Goal: Task Accomplishment & Management: Use online tool/utility

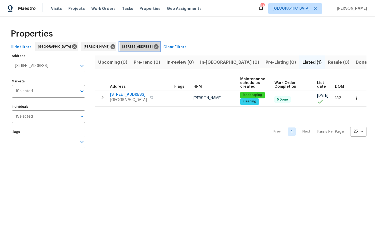
click at [158, 46] on icon at bounding box center [156, 46] width 5 height 5
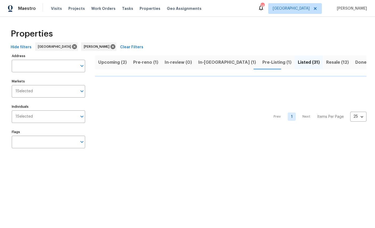
click at [208, 63] on span "In-reno (1)" at bounding box center [227, 62] width 58 height 7
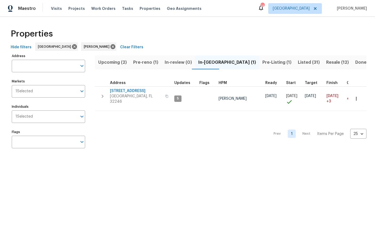
click at [124, 91] on span "[STREET_ADDRESS]" at bounding box center [136, 90] width 52 height 5
click at [262, 64] on span "Pre-Listing (1)" at bounding box center [276, 62] width 29 height 7
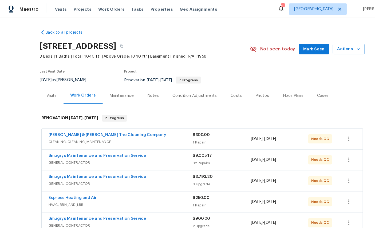
click at [83, 123] on link "[PERSON_NAME] & [PERSON_NAME] The Cleaning Company" at bounding box center [99, 125] width 109 height 4
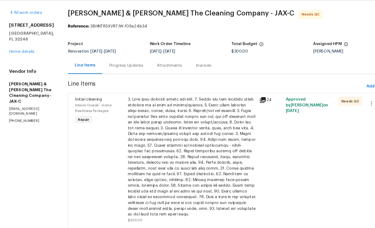
click at [103, 112] on span "Interior Overall - Home Readiness Packages" at bounding box center [87, 116] width 34 height 9
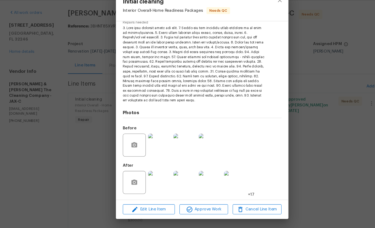
scroll to position [77, 0]
click at [155, 175] on img at bounding box center [147, 185] width 21 height 21
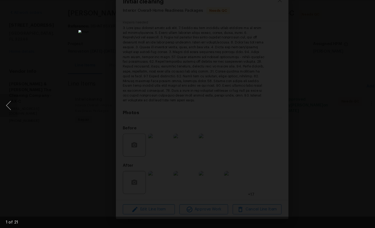
click at [320, 122] on div "Lightbox" at bounding box center [187, 114] width 375 height 228
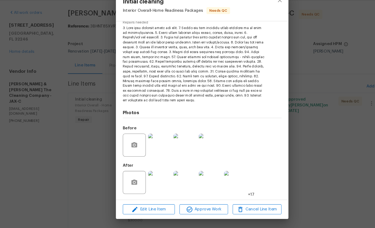
click at [217, 175] on img at bounding box center [218, 185] width 21 height 21
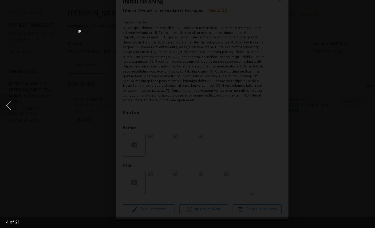
click at [334, 21] on div "Lightbox" at bounding box center [187, 114] width 375 height 228
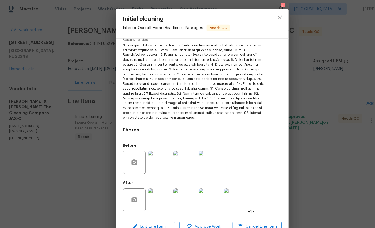
scroll to position [18, 0]
click at [192, 210] on span "Approve Work" at bounding box center [189, 210] width 42 height 7
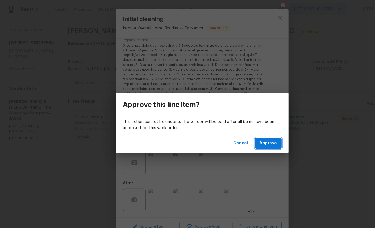
click at [253, 133] on span "Approve" at bounding box center [249, 133] width 16 height 7
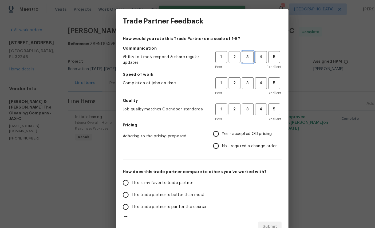
click at [232, 54] on span "3" at bounding box center [230, 53] width 10 height 6
click at [232, 78] on span "3" at bounding box center [230, 77] width 10 height 6
click at [230, 99] on span "3" at bounding box center [230, 101] width 10 height 6
click at [225, 125] on span "Yes - accepted OD pricing" at bounding box center [229, 125] width 46 height 6
click at [206, 125] on input "Yes - accepted OD pricing" at bounding box center [200, 124] width 11 height 11
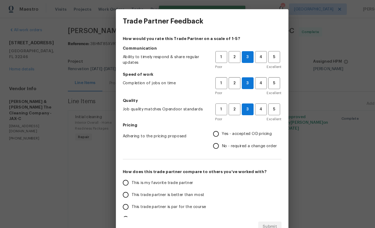
radio input "true"
click at [151, 170] on span "This is my favorite trade partner" at bounding box center [150, 170] width 57 height 6
click at [122, 170] on input "This is my favorite trade partner" at bounding box center [116, 169] width 11 height 11
click at [247, 214] on span "Submit" at bounding box center [250, 210] width 13 height 7
radio input "true"
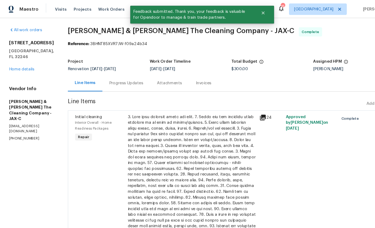
click at [22, 62] on link "Home details" at bounding box center [20, 64] width 23 height 4
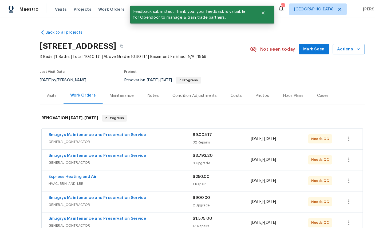
click at [83, 123] on link "Smugrys Maintenance and Preservation Service" at bounding box center [90, 125] width 91 height 4
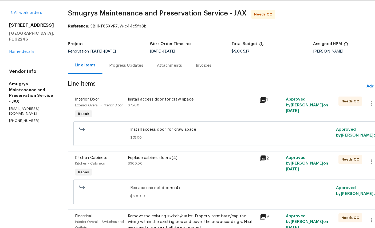
click at [73, 106] on div "Interior Door" at bounding box center [93, 108] width 46 height 5
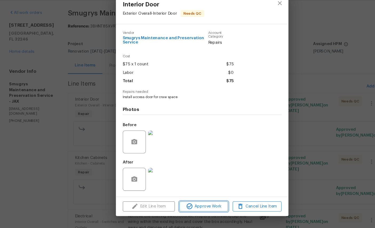
click at [191, 205] on span "Approve Work" at bounding box center [189, 208] width 42 height 7
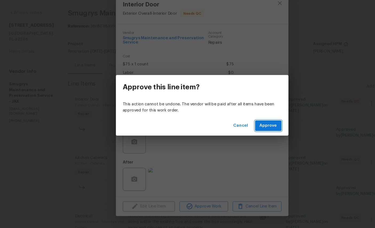
click at [254, 128] on button "Approve" at bounding box center [249, 133] width 25 height 10
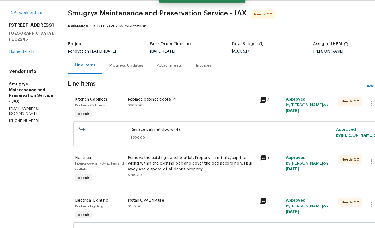
click at [80, 107] on span "Kitchen Cabinets" at bounding box center [85, 109] width 30 height 4
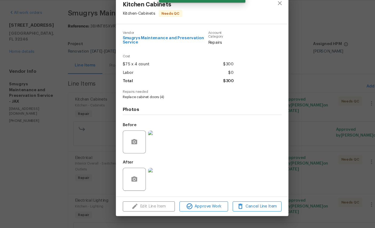
click at [150, 172] on img at bounding box center [147, 182] width 21 height 21
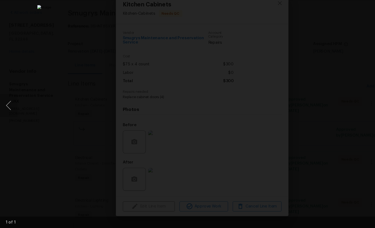
click at [335, 46] on div "Lightbox" at bounding box center [187, 114] width 375 height 228
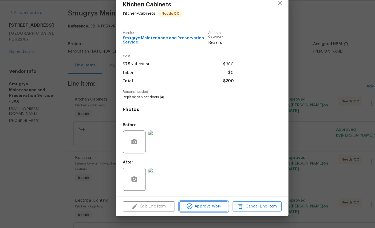
click at [194, 205] on span "Approve Work" at bounding box center [189, 208] width 42 height 7
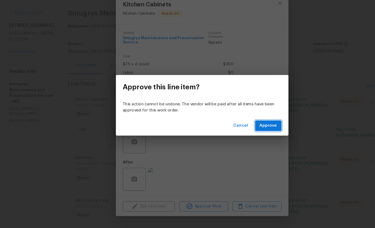
click at [249, 130] on span "Approve" at bounding box center [249, 133] width 16 height 7
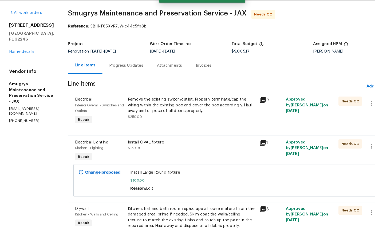
click at [78, 111] on div "Interior Overall - Switches and Outlets" at bounding box center [93, 116] width 46 height 11
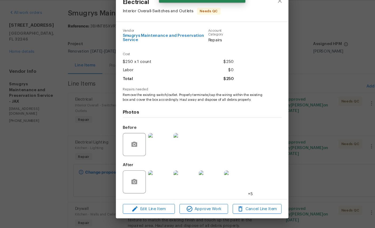
click at [148, 179] on img at bounding box center [147, 184] width 21 height 21
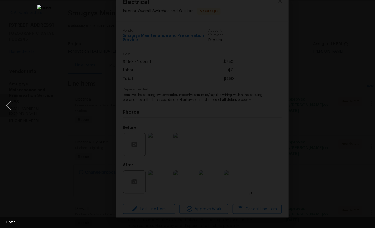
click at [313, 123] on div "Lightbox" at bounding box center [187, 114] width 375 height 228
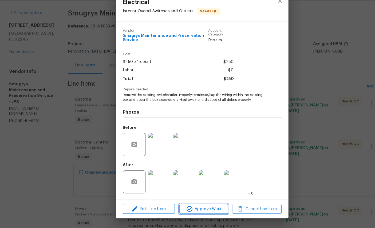
click at [193, 207] on span "Approve Work" at bounding box center [189, 210] width 42 height 7
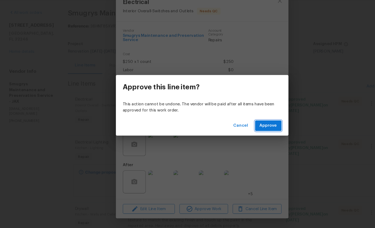
click at [253, 130] on span "Approve" at bounding box center [249, 133] width 16 height 7
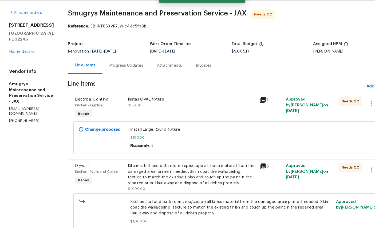
click at [77, 107] on span "Electrical Lighting" at bounding box center [85, 109] width 31 height 4
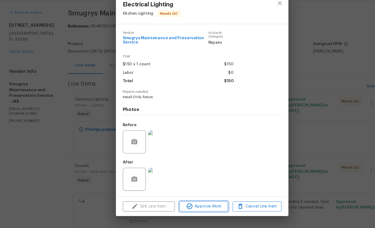
click at [189, 203] on button "Approve Work" at bounding box center [188, 207] width 45 height 9
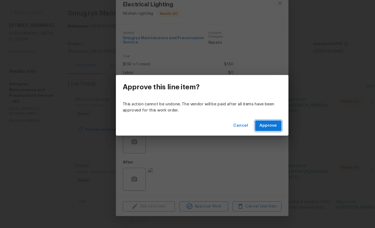
click at [255, 130] on span "Approve" at bounding box center [249, 133] width 16 height 7
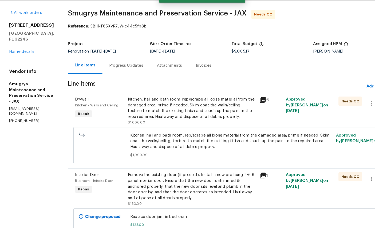
click at [71, 107] on span "Drywall" at bounding box center [76, 109] width 12 height 4
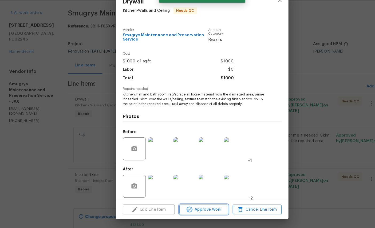
click at [189, 207] on span "Approve Work" at bounding box center [189, 210] width 42 height 7
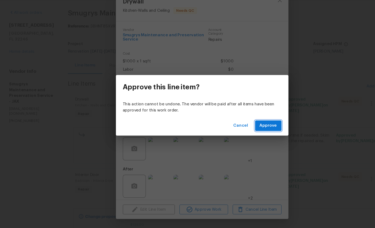
click at [248, 130] on span "Approve" at bounding box center [249, 133] width 16 height 7
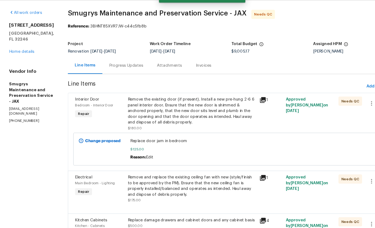
click at [81, 112] on span "Bedroom - Interior Door" at bounding box center [87, 113] width 35 height 3
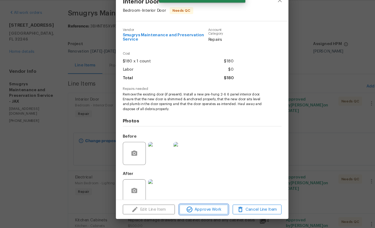
click at [191, 207] on span "Approve Work" at bounding box center [189, 210] width 42 height 7
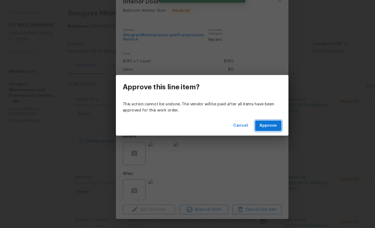
click at [255, 130] on span "Approve" at bounding box center [249, 133] width 16 height 7
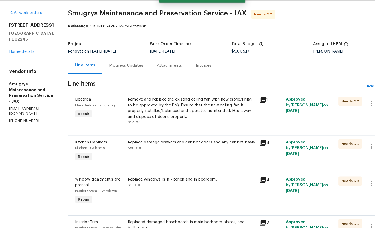
click at [75, 112] on span "Main Bedroom - Lighting" at bounding box center [88, 113] width 37 height 3
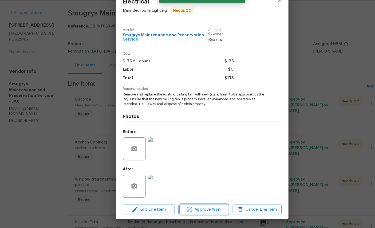
click at [184, 207] on span "Approve Work" at bounding box center [189, 210] width 42 height 7
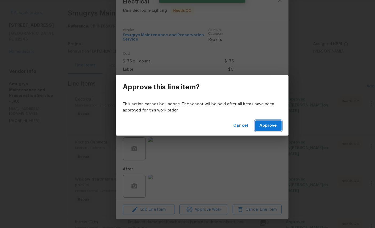
click at [249, 130] on span "Approve" at bounding box center [249, 133] width 16 height 7
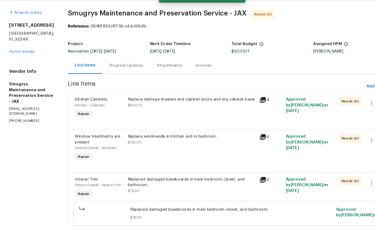
click at [78, 107] on span "Kitchen Cabinets" at bounding box center [85, 109] width 30 height 4
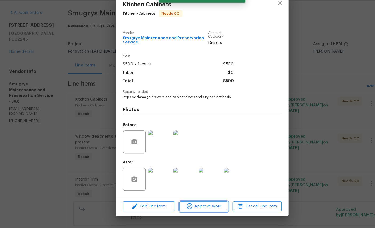
click at [189, 205] on span "Approve Work" at bounding box center [189, 208] width 42 height 7
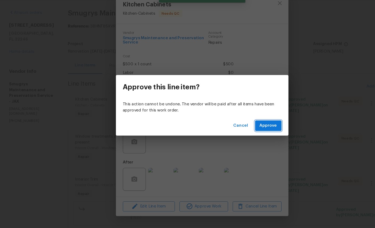
click at [252, 130] on span "Approve" at bounding box center [249, 133] width 16 height 7
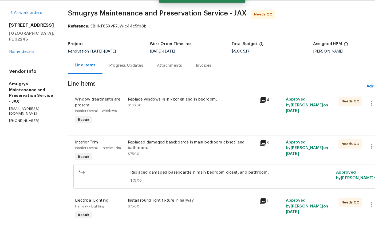
click at [81, 106] on div "Window treatments are present" at bounding box center [93, 111] width 46 height 11
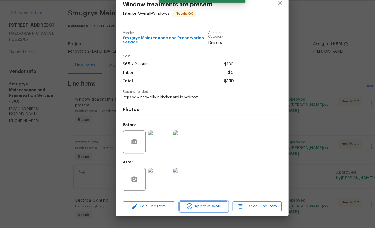
click at [191, 205] on span "Approve Work" at bounding box center [189, 208] width 42 height 7
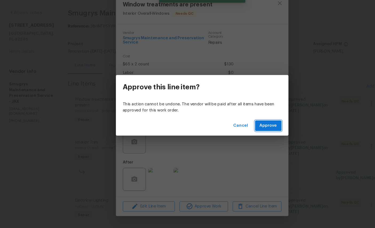
click at [248, 130] on span "Approve" at bounding box center [249, 133] width 16 height 7
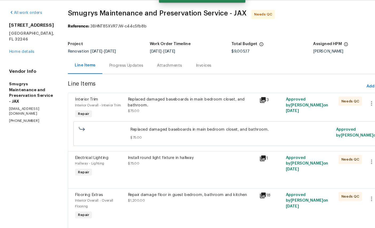
click at [75, 112] on span "Interior Overall - Interior Trim" at bounding box center [91, 113] width 43 height 3
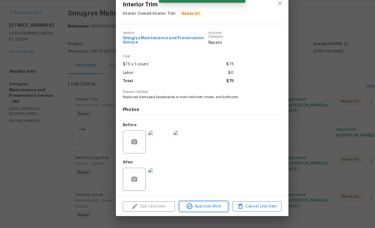
click at [189, 205] on span "Approve Work" at bounding box center [189, 208] width 42 height 7
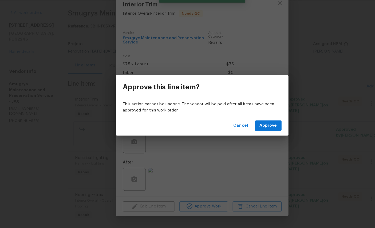
click at [247, 124] on div "Cancel Approve" at bounding box center [187, 133] width 160 height 18
click at [253, 130] on span "Approve" at bounding box center [249, 133] width 16 height 7
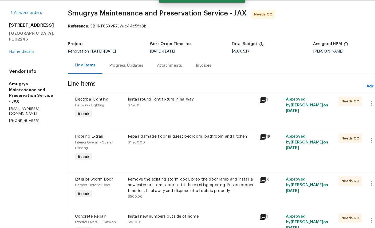
click at [87, 111] on div "Hallway - Lighting" at bounding box center [93, 113] width 46 height 5
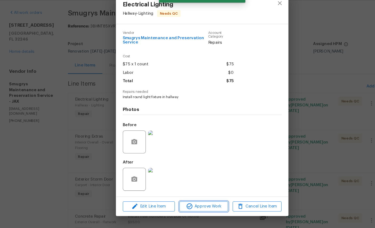
click at [194, 205] on span "Approve Work" at bounding box center [189, 208] width 42 height 7
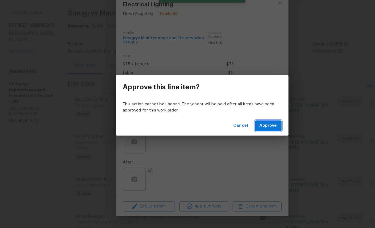
click at [258, 128] on button "Approve" at bounding box center [249, 133] width 25 height 10
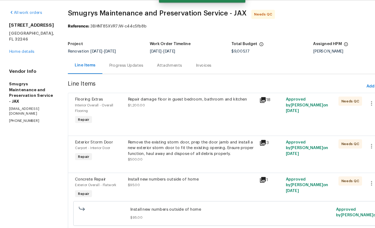
click at [79, 106] on div "Flooring Extras" at bounding box center [93, 108] width 46 height 5
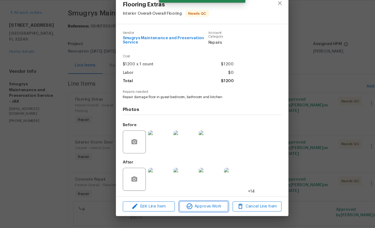
click at [195, 205] on span "Approve Work" at bounding box center [189, 208] width 42 height 7
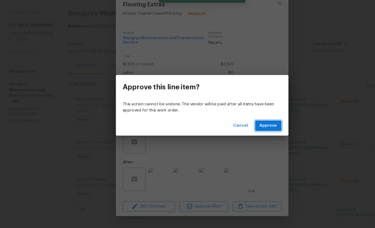
click at [250, 130] on span "Approve" at bounding box center [249, 133] width 16 height 7
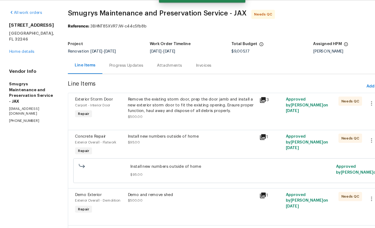
click at [82, 106] on div "Exterior Storm Door" at bounding box center [93, 108] width 46 height 5
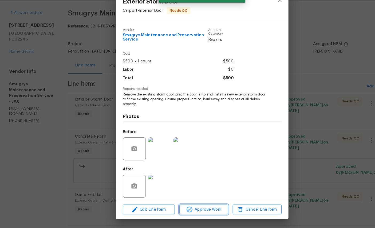
click at [188, 206] on button "Approve Work" at bounding box center [188, 210] width 45 height 9
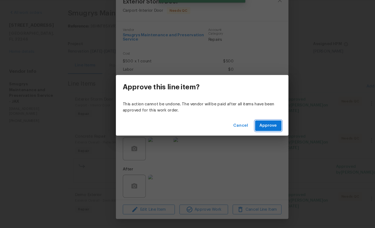
click at [248, 130] on span "Approve" at bounding box center [249, 133] width 16 height 7
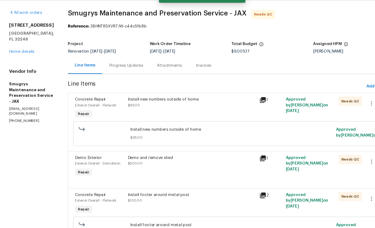
click at [83, 112] on span "Exterior Overall - Flatwork" at bounding box center [89, 113] width 38 height 3
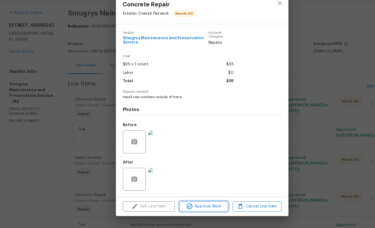
click at [185, 205] on span "Approve Work" at bounding box center [189, 208] width 42 height 7
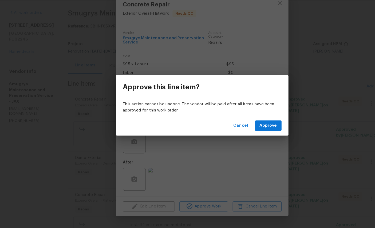
click at [251, 124] on div "Cancel Approve" at bounding box center [187, 133] width 160 height 18
click at [250, 130] on span "Approve" at bounding box center [249, 133] width 16 height 7
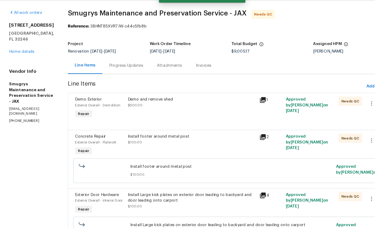
click at [73, 112] on span "Exterior Overall - Demolition" at bounding box center [91, 113] width 42 height 3
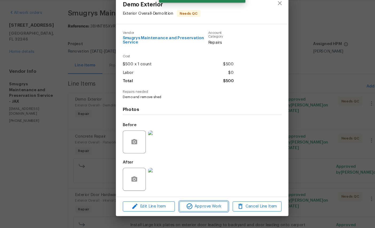
click at [195, 205] on span "Approve Work" at bounding box center [189, 208] width 42 height 7
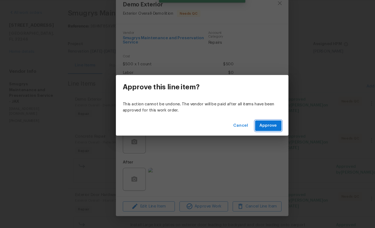
click at [249, 130] on span "Approve" at bounding box center [249, 133] width 16 height 7
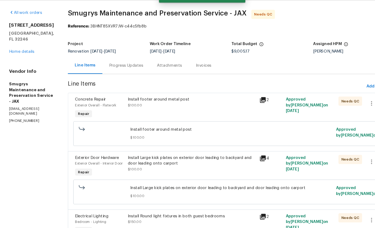
click at [84, 112] on span "Exterior Overall - Flatwork" at bounding box center [89, 113] width 38 height 3
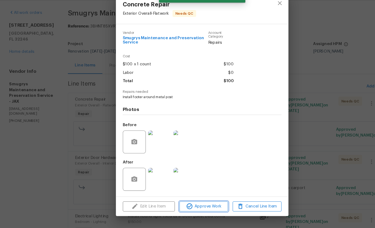
click at [192, 205] on span "Approve Work" at bounding box center [189, 208] width 42 height 7
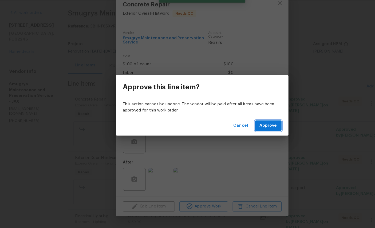
click at [247, 130] on span "Approve" at bounding box center [249, 133] width 16 height 7
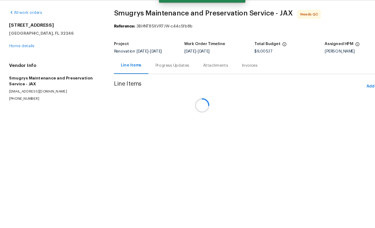
click at [83, 91] on div at bounding box center [187, 114] width 375 height 228
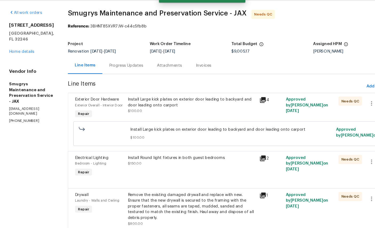
click at [82, 106] on div "Exterior Door Hardware" at bounding box center [93, 108] width 46 height 5
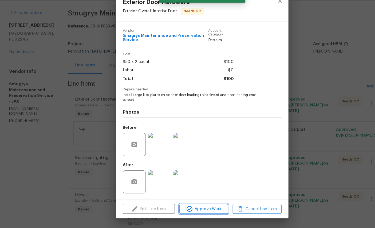
click at [194, 207] on span "Approve Work" at bounding box center [189, 210] width 42 height 7
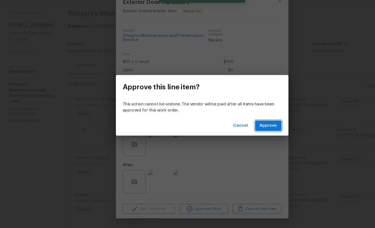
click at [251, 130] on span "Approve" at bounding box center [249, 133] width 16 height 7
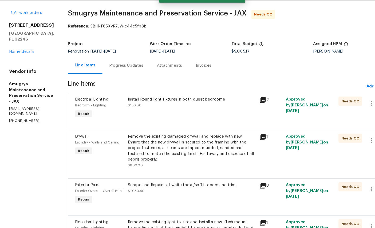
click at [81, 111] on div "Bedroom - Lighting" at bounding box center [93, 113] width 46 height 5
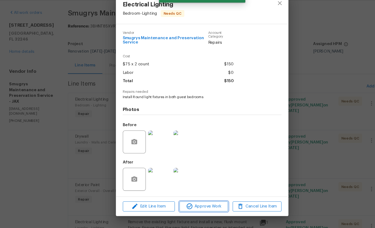
click at [198, 203] on button "Approve Work" at bounding box center [188, 207] width 45 height 9
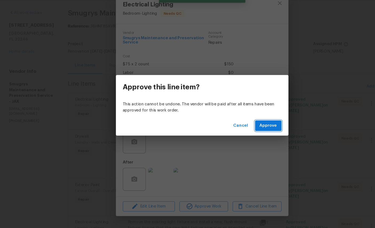
click at [246, 130] on span "Approve" at bounding box center [249, 133] width 16 height 7
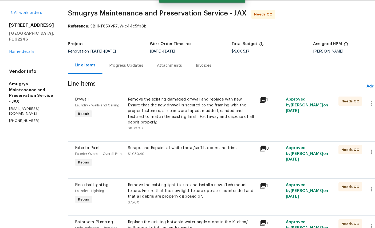
click at [81, 112] on span "Laundry - Walls and Ceiling" at bounding box center [90, 113] width 41 height 3
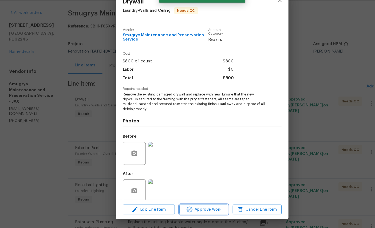
click at [189, 207] on span "Approve Work" at bounding box center [189, 210] width 42 height 7
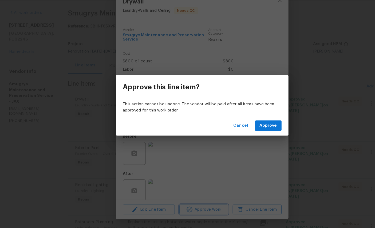
click at [219, 158] on div "Approve this line item? This action cannot be undone. The vendor will be paid a…" at bounding box center [187, 114] width 375 height 228
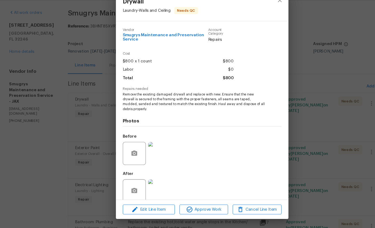
click at [198, 202] on div "Edit Line Item Approve Work Cancel Line Item" at bounding box center [187, 211] width 160 height 18
click at [193, 207] on span "Approve Work" at bounding box center [189, 210] width 42 height 7
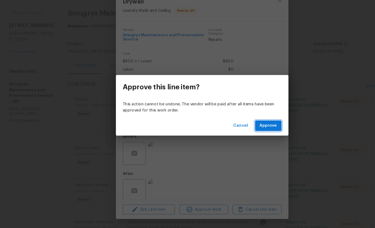
click at [250, 130] on span "Approve" at bounding box center [249, 133] width 16 height 7
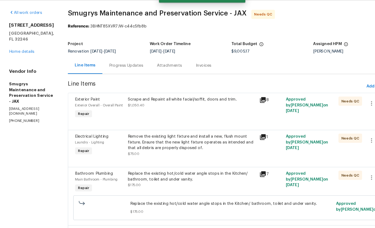
click at [80, 112] on span "Exterior Overall - Overall Paint" at bounding box center [92, 113] width 44 height 3
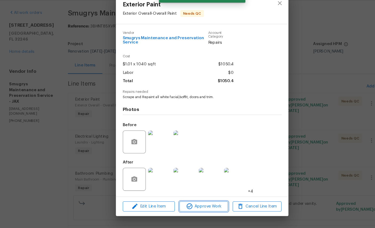
click at [202, 205] on span "Approve Work" at bounding box center [189, 208] width 42 height 7
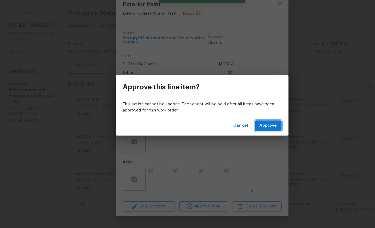
click at [253, 130] on span "Approve" at bounding box center [249, 133] width 16 height 7
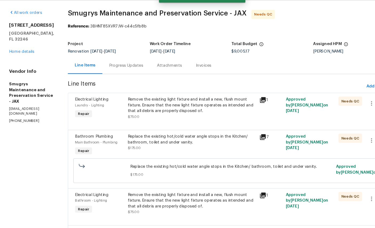
click at [76, 111] on div "Laundry - Lighting" at bounding box center [93, 113] width 46 height 5
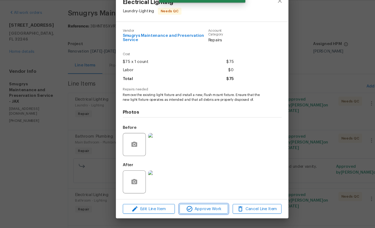
click at [189, 207] on span "Approve Work" at bounding box center [189, 210] width 42 height 7
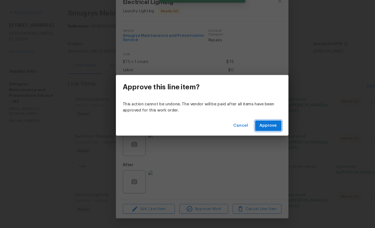
click at [253, 128] on button "Approve" at bounding box center [249, 133] width 25 height 10
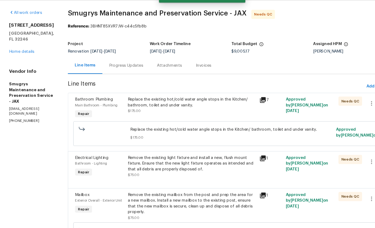
click at [84, 112] on span "Main Bathroom - Plumbing" at bounding box center [89, 113] width 39 height 3
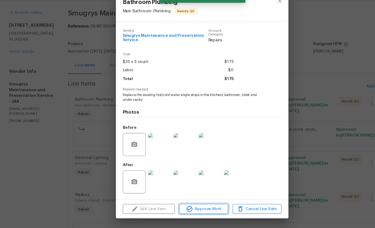
click at [192, 207] on span "Approve Work" at bounding box center [189, 210] width 42 height 7
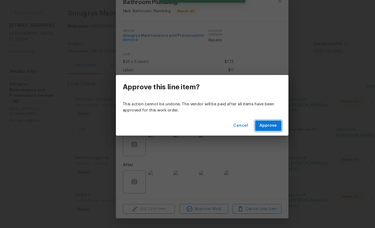
click at [250, 130] on span "Approve" at bounding box center [249, 133] width 16 height 7
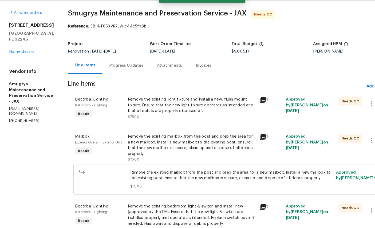
click at [74, 111] on div "Bathroom - Lighting" at bounding box center [93, 113] width 46 height 5
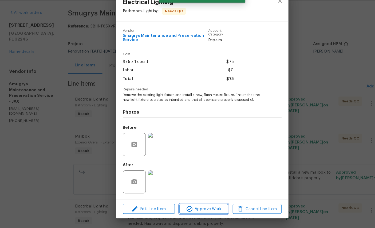
click at [200, 206] on button "Approve Work" at bounding box center [188, 210] width 45 height 9
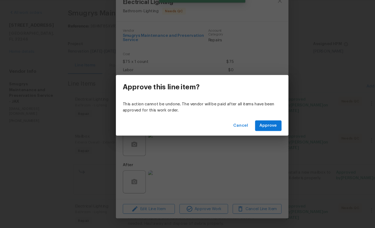
click at [250, 128] on button "Approve" at bounding box center [249, 133] width 25 height 10
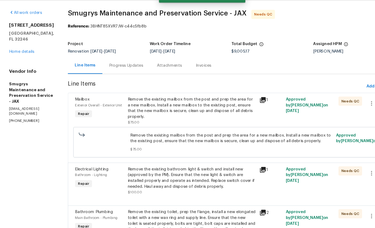
click at [77, 107] on span "Mailbox" at bounding box center [76, 109] width 13 height 4
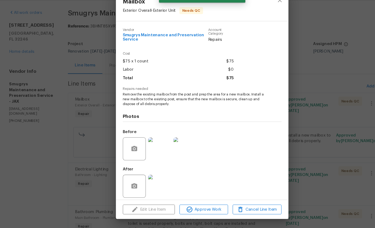
click at [151, 178] on img at bounding box center [147, 188] width 21 height 21
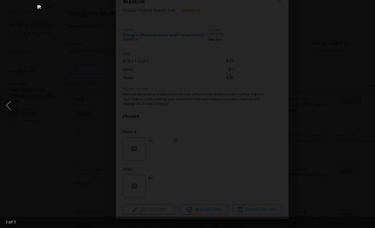
click at [262, 135] on img "Lightbox" at bounding box center [188, 114] width 306 height 186
click at [291, 57] on img "Lightbox" at bounding box center [188, 114] width 306 height 186
click at [333, 19] on div "Lightbox" at bounding box center [187, 114] width 375 height 228
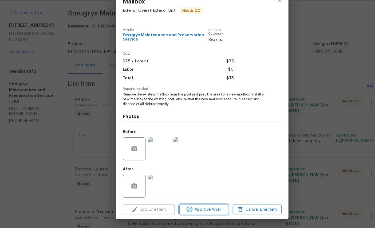
click at [200, 207] on span "Approve Work" at bounding box center [189, 210] width 42 height 7
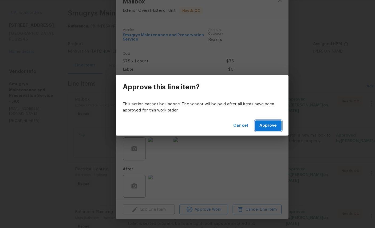
click at [255, 130] on span "Approve" at bounding box center [249, 133] width 16 height 7
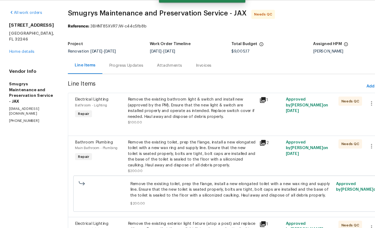
click at [85, 104] on div "Electrical Lighting Bathroom - Lighting Repair" at bounding box center [92, 119] width 49 height 30
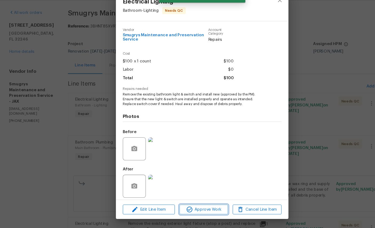
click at [200, 206] on button "Approve Work" at bounding box center [188, 210] width 45 height 9
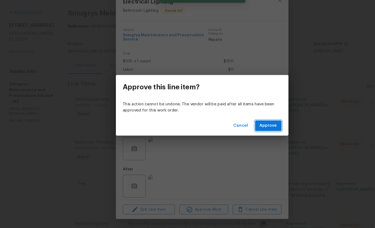
click at [248, 128] on button "Approve" at bounding box center [249, 133] width 25 height 10
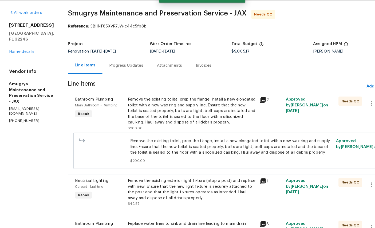
click at [85, 111] on div "Main Bathroom - Plumbing" at bounding box center [93, 113] width 46 height 5
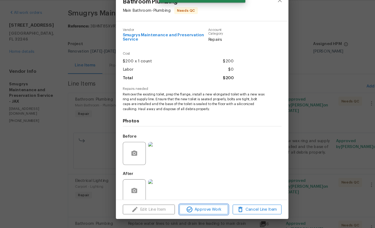
click at [202, 207] on span "Approve Work" at bounding box center [189, 210] width 42 height 7
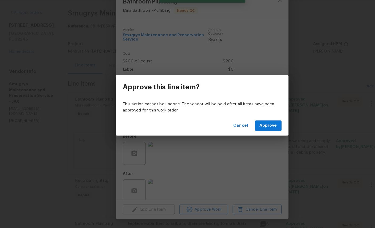
click at [254, 130] on span "Approve" at bounding box center [249, 133] width 16 height 7
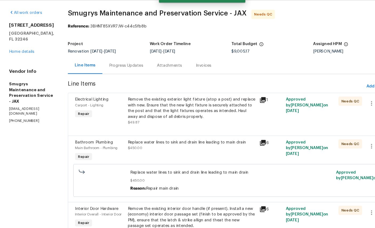
click at [80, 104] on div "Electrical Lighting Carport - Lighting Repair" at bounding box center [92, 119] width 49 height 30
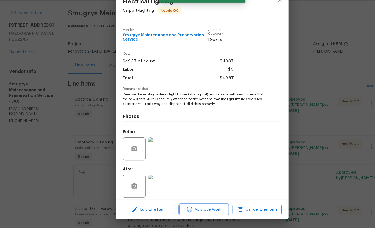
click at [193, 207] on span "Approve Work" at bounding box center [189, 210] width 42 height 7
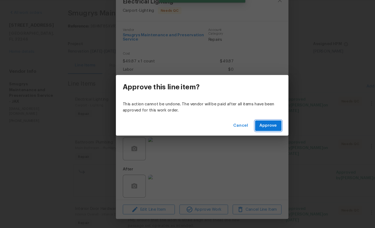
click at [249, 128] on button "Approve" at bounding box center [249, 133] width 25 height 10
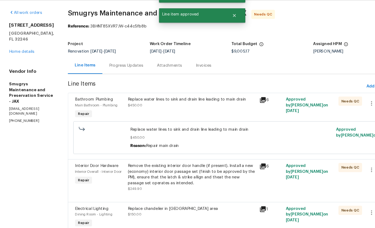
click at [74, 119] on span "Repair" at bounding box center [77, 121] width 15 height 5
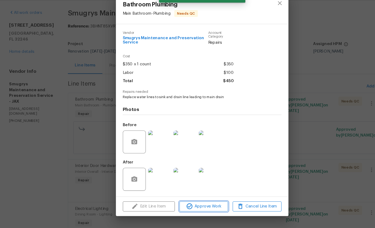
click at [191, 205] on span "Approve Work" at bounding box center [189, 208] width 42 height 7
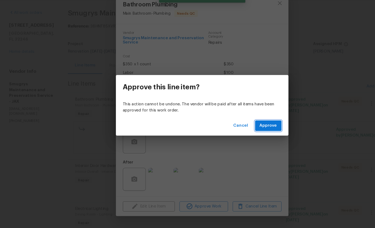
click at [251, 130] on span "Approve" at bounding box center [249, 133] width 16 height 7
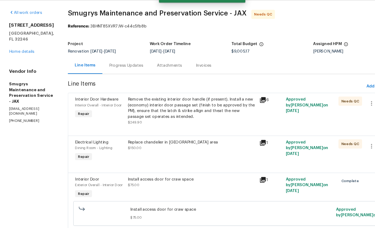
click at [79, 112] on span "Interior Overall - Interior Door" at bounding box center [91, 113] width 43 height 3
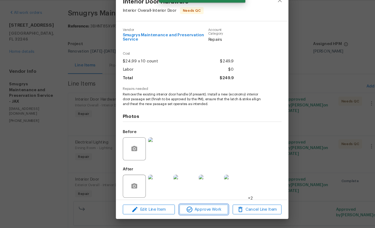
click at [187, 207] on span "Approve Work" at bounding box center [189, 210] width 42 height 7
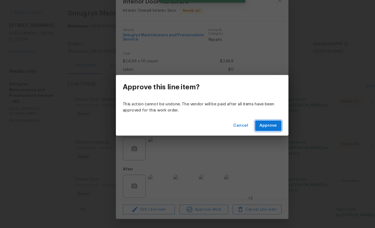
click at [254, 130] on span "Approve" at bounding box center [249, 133] width 16 height 7
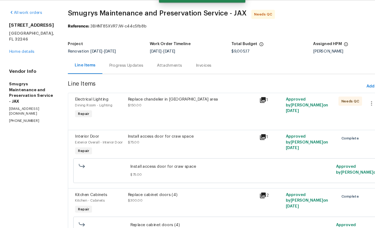
click at [79, 112] on span "Dining Room - Lighting" at bounding box center [87, 113] width 35 height 3
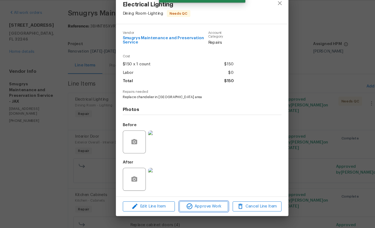
click at [191, 205] on span "Approve Work" at bounding box center [189, 208] width 42 height 7
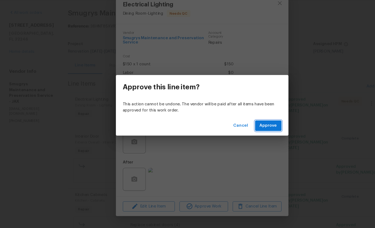
click at [247, 130] on span "Approve" at bounding box center [249, 133] width 16 height 7
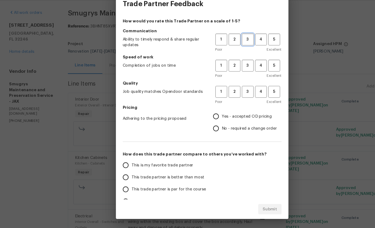
click at [227, 50] on span "3" at bounding box center [230, 53] width 10 height 6
click at [230, 74] on span "3" at bounding box center [230, 77] width 10 height 6
click at [230, 98] on span "3" at bounding box center [230, 101] width 10 height 6
click at [221, 122] on span "Yes - accepted OD pricing" at bounding box center [229, 125] width 46 height 6
click at [206, 119] on input "Yes - accepted OD pricing" at bounding box center [200, 124] width 11 height 11
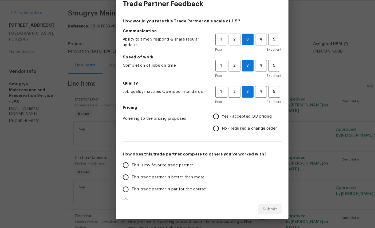
radio input "true"
click at [214, 74] on span "2" at bounding box center [218, 77] width 10 height 6
click at [155, 167] on span "This is my favorite trade partner" at bounding box center [150, 170] width 57 height 6
click at [122, 164] on input "This is my favorite trade partner" at bounding box center [116, 169] width 11 height 11
click at [249, 207] on span "Submit" at bounding box center [250, 210] width 13 height 7
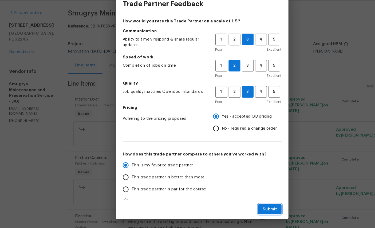
radio input "true"
radio input "false"
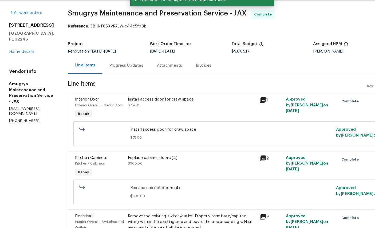
click at [24, 62] on link "Home details" at bounding box center [20, 64] width 23 height 4
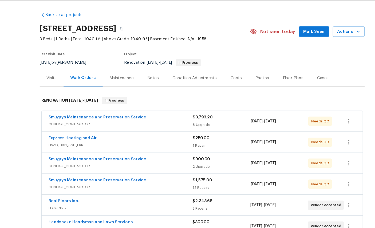
click at [81, 123] on link "Smugrys Maintenance and Preservation Service" at bounding box center [90, 125] width 91 height 4
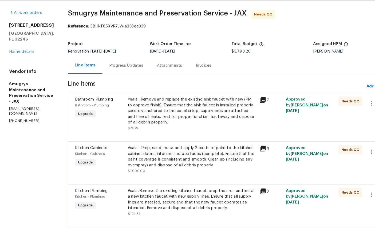
click at [86, 104] on div "Bathroom Plumbing Bathroom - Plumbing Upgrade" at bounding box center [92, 121] width 49 height 35
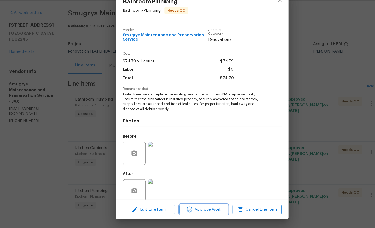
click at [194, 207] on span "Approve Work" at bounding box center [189, 210] width 42 height 7
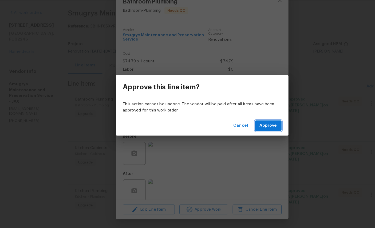
click at [250, 130] on span "Approve" at bounding box center [249, 133] width 16 height 7
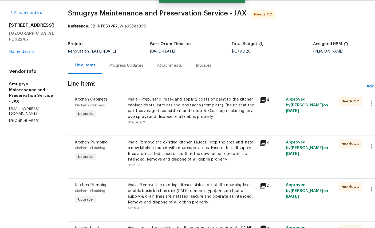
click at [79, 107] on span "Kitchen Cabinets" at bounding box center [85, 109] width 30 height 4
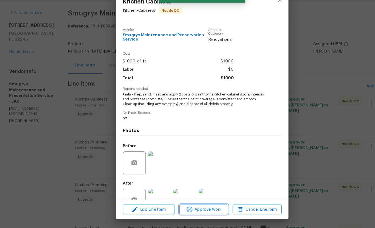
click at [187, 206] on button "Approve Work" at bounding box center [188, 210] width 45 height 9
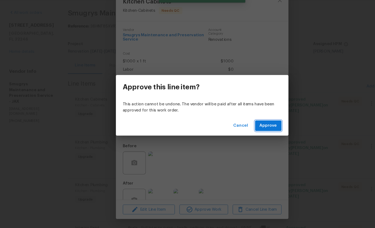
click at [249, 130] on span "Approve" at bounding box center [249, 133] width 16 height 7
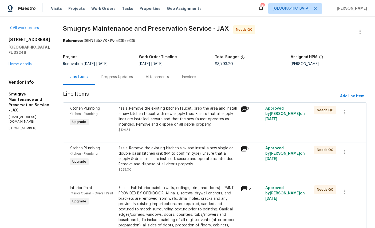
click at [82, 108] on span "Kitchen Plumbing" at bounding box center [85, 109] width 30 height 4
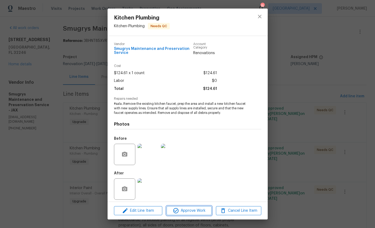
click at [201, 208] on span "Approve Work" at bounding box center [189, 210] width 42 height 7
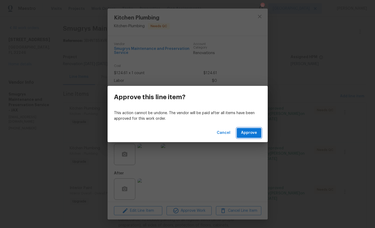
click at [258, 133] on button "Approve" at bounding box center [249, 133] width 25 height 10
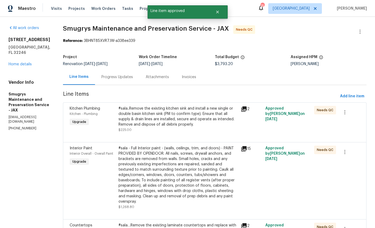
click at [89, 115] on span "Kitchen - Plumbing" at bounding box center [84, 113] width 28 height 3
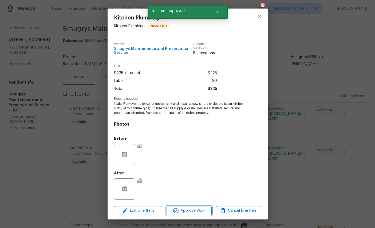
click at [199, 209] on span "Approve Work" at bounding box center [189, 210] width 42 height 7
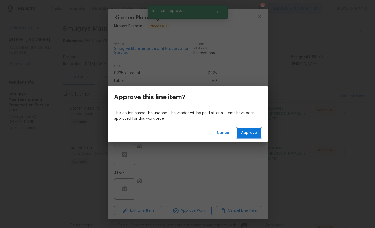
click at [254, 128] on button "Approve" at bounding box center [249, 133] width 25 height 10
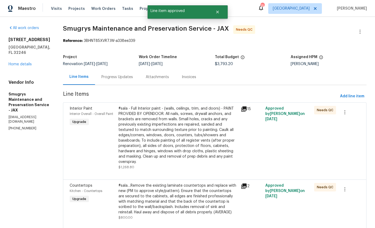
click at [74, 114] on span "Interior Overall - Overall Paint" at bounding box center [91, 113] width 43 height 3
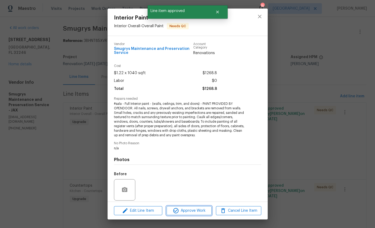
click at [198, 212] on span "Approve Work" at bounding box center [189, 210] width 42 height 7
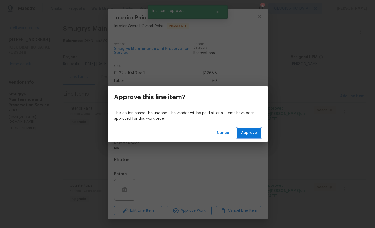
click at [247, 132] on span "Approve" at bounding box center [249, 133] width 16 height 7
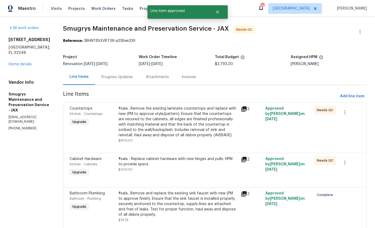
click at [78, 108] on span "Countertops" at bounding box center [81, 109] width 23 height 4
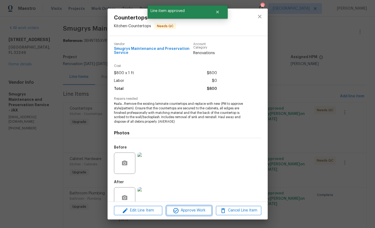
click at [192, 213] on span "Approve Work" at bounding box center [189, 210] width 42 height 7
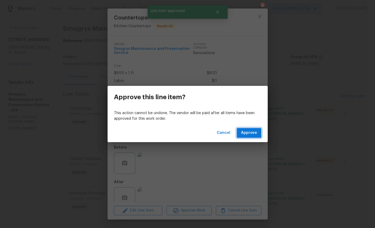
click at [252, 133] on span "Approve" at bounding box center [249, 133] width 16 height 7
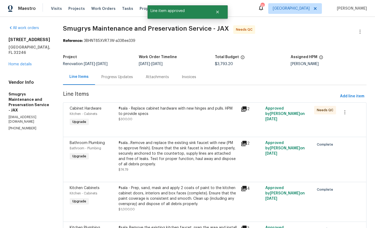
click at [76, 110] on div "Cabinet Hardware" at bounding box center [93, 108] width 46 height 5
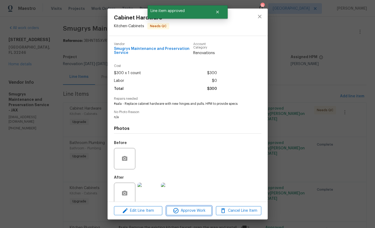
click at [183, 211] on span "Approve Work" at bounding box center [189, 210] width 42 height 7
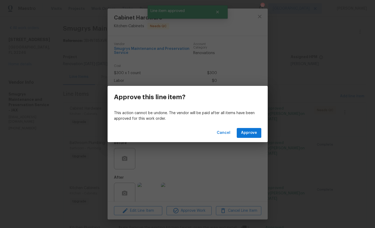
click at [246, 133] on span "Approve" at bounding box center [249, 133] width 16 height 7
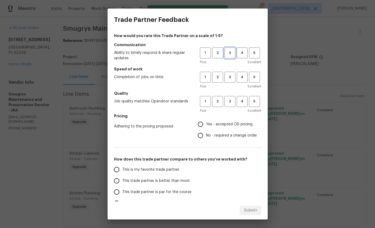
click at [233, 50] on span "3" at bounding box center [230, 53] width 10 height 6
click at [233, 79] on span "3" at bounding box center [230, 77] width 10 height 6
click at [231, 105] on span "3" at bounding box center [230, 101] width 10 height 6
click at [228, 126] on span "Yes - accepted OD pricing" at bounding box center [229, 125] width 46 height 6
click at [206, 126] on input "Yes - accepted OD pricing" at bounding box center [200, 124] width 11 height 11
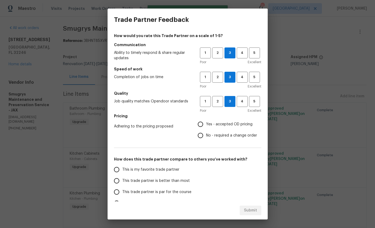
radio input "true"
click at [154, 171] on span "This is my favorite trade partner" at bounding box center [150, 170] width 57 height 6
click at [122, 171] on input "This is my favorite trade partner" at bounding box center [116, 169] width 11 height 11
click at [260, 210] on button "Submit" at bounding box center [250, 211] width 22 height 10
radio input "true"
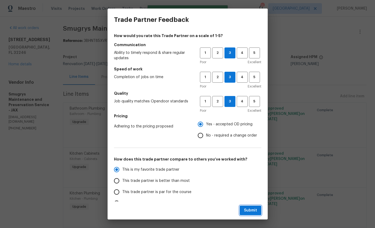
radio input "false"
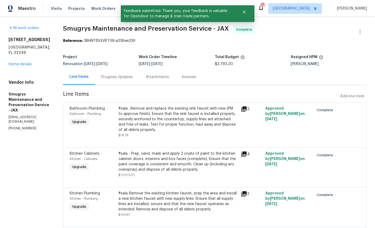
click at [18, 66] on link "Home details" at bounding box center [20, 64] width 23 height 4
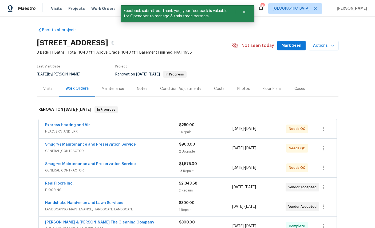
click at [54, 127] on link "Express Heating and Air" at bounding box center [67, 125] width 45 height 4
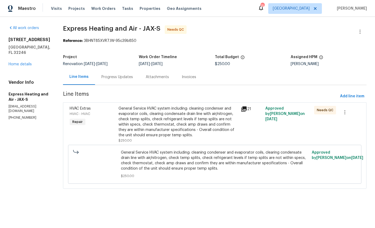
click at [88, 108] on span "HVAC Extras" at bounding box center [80, 109] width 21 height 4
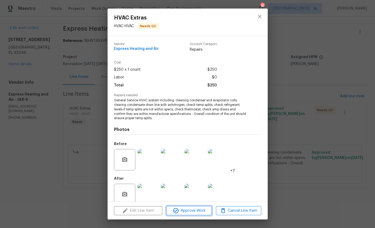
click at [192, 208] on span "Approve Work" at bounding box center [189, 210] width 42 height 7
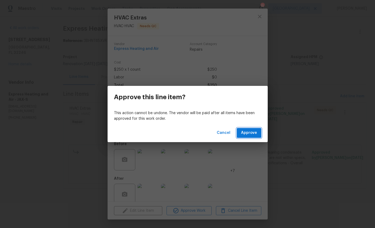
click at [248, 133] on span "Approve" at bounding box center [249, 133] width 16 height 7
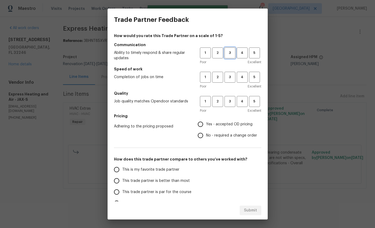
click at [226, 54] on span "3" at bounding box center [230, 53] width 10 height 6
click at [231, 79] on span "3" at bounding box center [230, 77] width 10 height 6
click at [231, 102] on span "3" at bounding box center [230, 101] width 10 height 6
click at [242, 79] on span "4" at bounding box center [242, 77] width 10 height 6
click at [242, 105] on button "4" at bounding box center [242, 101] width 11 height 11
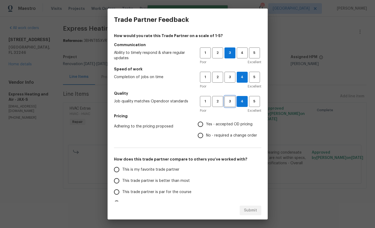
click at [233, 105] on span "3" at bounding box center [230, 101] width 10 height 6
click at [224, 126] on span "Yes - accepted OD pricing" at bounding box center [229, 125] width 46 height 6
click at [206, 126] on input "Yes - accepted OD pricing" at bounding box center [200, 124] width 11 height 11
radio input "true"
click at [153, 167] on span "This is my favorite trade partner" at bounding box center [150, 170] width 57 height 6
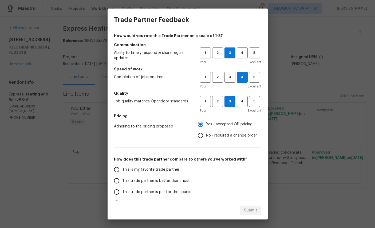
click at [122, 167] on input "This is my favorite trade partner" at bounding box center [116, 169] width 11 height 11
click at [260, 207] on button "Submit" at bounding box center [250, 211] width 22 height 10
radio input "true"
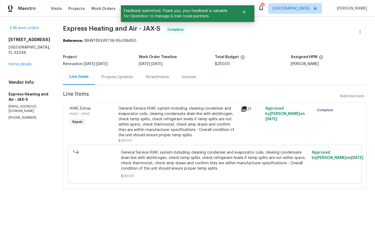
click at [17, 62] on link "Home details" at bounding box center [20, 64] width 23 height 4
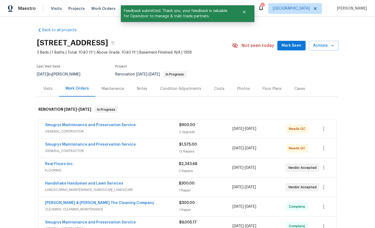
click at [57, 127] on link "Smugrys Maintenance and Preservation Service" at bounding box center [90, 125] width 91 height 4
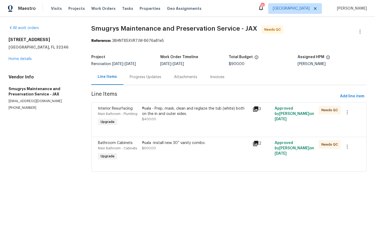
click at [108, 110] on span "Interior Resurfacing" at bounding box center [115, 109] width 35 height 4
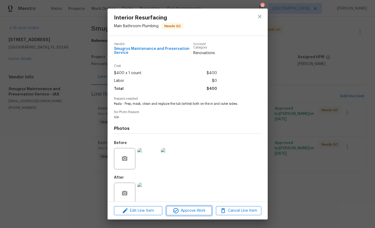
click at [191, 207] on button "Approve Work" at bounding box center [188, 210] width 45 height 9
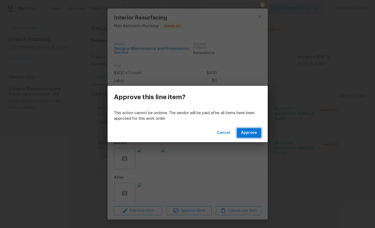
click at [251, 131] on span "Approve" at bounding box center [249, 133] width 16 height 7
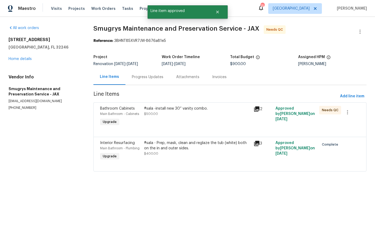
click at [113, 113] on span "Main Bathroom - Cabinets" at bounding box center [119, 113] width 39 height 3
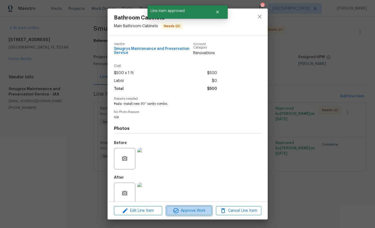
click at [192, 210] on span "Approve Work" at bounding box center [189, 210] width 42 height 7
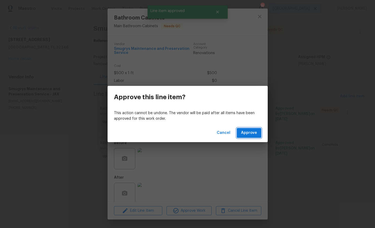
click at [249, 131] on span "Approve" at bounding box center [249, 133] width 16 height 7
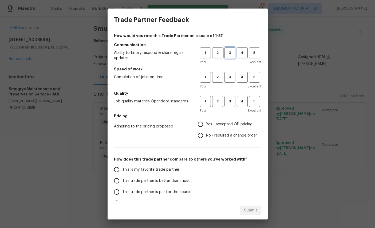
click at [229, 54] on span "3" at bounding box center [230, 53] width 10 height 6
click at [231, 79] on span "3" at bounding box center [230, 77] width 10 height 6
click at [234, 102] on span "3" at bounding box center [230, 101] width 10 height 6
click at [224, 124] on span "Yes - accepted OD pricing" at bounding box center [229, 125] width 46 height 6
click at [206, 124] on input "Yes - accepted OD pricing" at bounding box center [200, 124] width 11 height 11
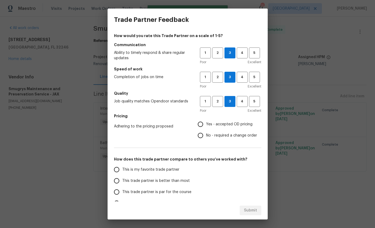
radio input "true"
click at [156, 170] on span "This is my favorite trade partner" at bounding box center [150, 170] width 57 height 6
click at [122, 170] on input "This is my favorite trade partner" at bounding box center [116, 169] width 11 height 11
click at [254, 206] on button "Submit" at bounding box center [250, 211] width 22 height 10
radio input "true"
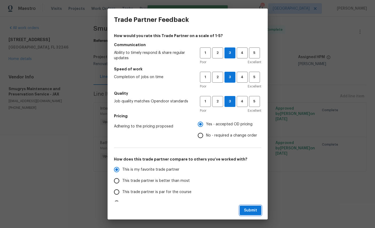
radio input "false"
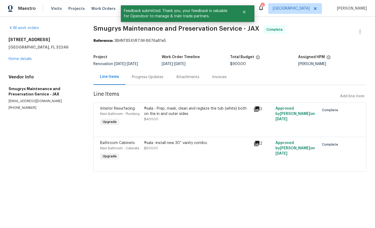
click at [17, 60] on link "Home details" at bounding box center [20, 59] width 23 height 4
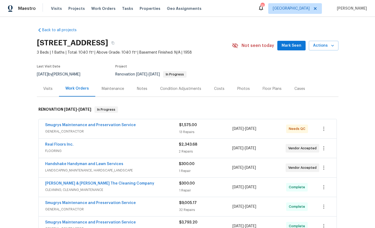
click at [78, 126] on link "Smugrys Maintenance and Preservation Service" at bounding box center [90, 125] width 91 height 4
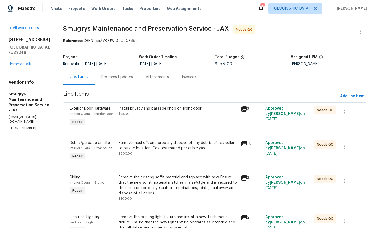
click at [95, 112] on span "Interior Overall - Interior Door" at bounding box center [91, 113] width 43 height 3
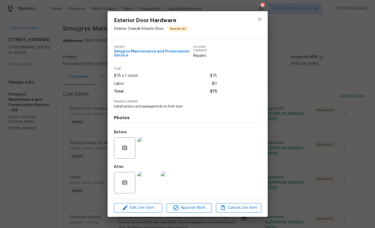
click at [147, 186] on img at bounding box center [147, 182] width 21 height 21
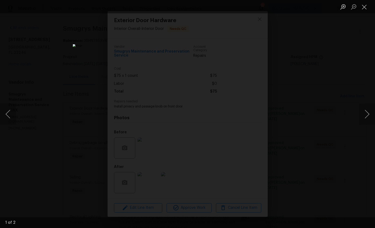
click at [365, 6] on button "Close lightbox" at bounding box center [364, 6] width 11 height 9
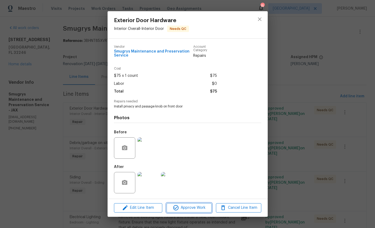
click at [197, 210] on span "Approve Work" at bounding box center [189, 208] width 42 height 7
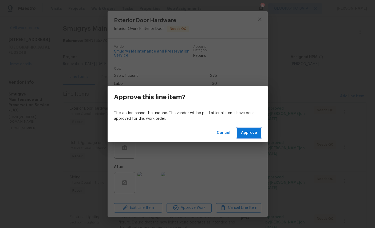
click at [252, 136] on span "Approve" at bounding box center [249, 133] width 16 height 7
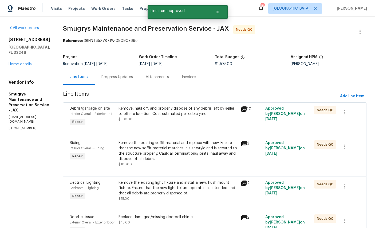
click at [94, 112] on span "Interior Overall - Exterior Unit" at bounding box center [91, 113] width 43 height 3
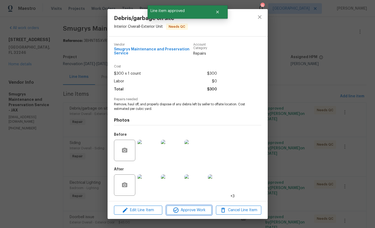
click at [189, 210] on span "Approve Work" at bounding box center [189, 210] width 42 height 7
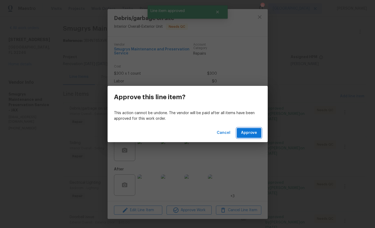
click at [254, 130] on span "Approve" at bounding box center [249, 133] width 16 height 7
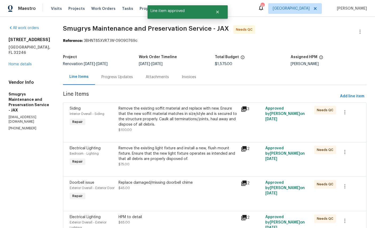
click at [81, 113] on span "Interior Overall - Siding" at bounding box center [87, 113] width 35 height 3
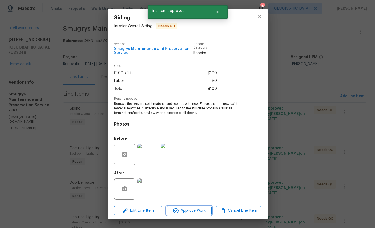
click at [189, 213] on span "Approve Work" at bounding box center [189, 210] width 42 height 7
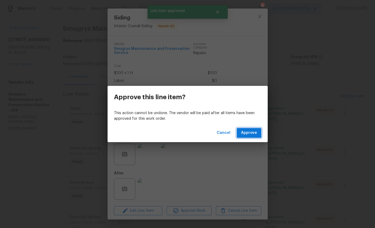
click at [250, 131] on span "Approve" at bounding box center [249, 133] width 16 height 7
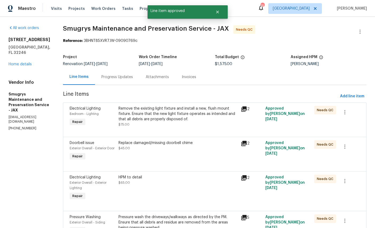
click at [84, 113] on span "Bedroom - Lighting" at bounding box center [84, 113] width 29 height 3
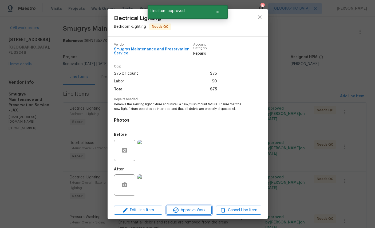
click at [194, 212] on span "Approve Work" at bounding box center [189, 210] width 42 height 7
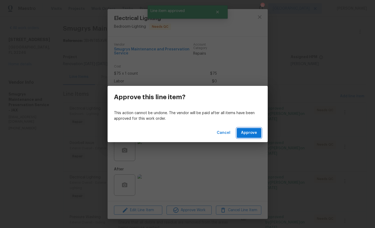
click at [246, 133] on span "Approve" at bounding box center [249, 133] width 16 height 7
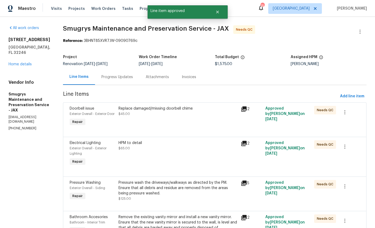
click at [83, 116] on div "Exterior Overall - Exterior Door" at bounding box center [93, 113] width 46 height 5
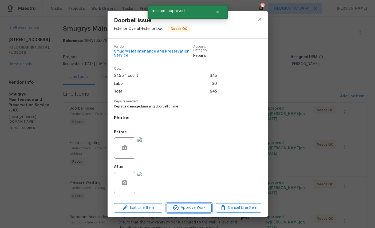
click at [195, 209] on span "Approve Work" at bounding box center [189, 208] width 42 height 7
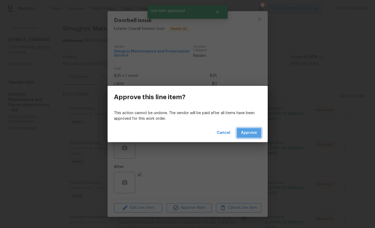
click at [253, 134] on span "Approve" at bounding box center [249, 133] width 16 height 7
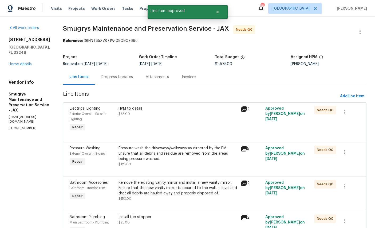
click at [84, 111] on div "Electrical Lighting" at bounding box center [93, 108] width 46 height 5
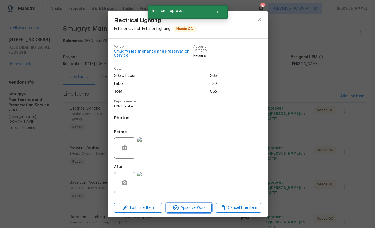
click at [196, 208] on span "Approve Work" at bounding box center [189, 208] width 42 height 7
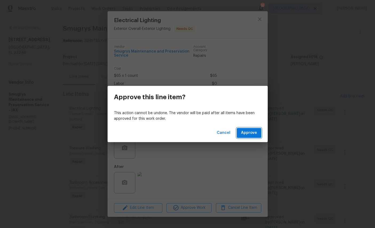
click at [254, 133] on span "Approve" at bounding box center [249, 133] width 16 height 7
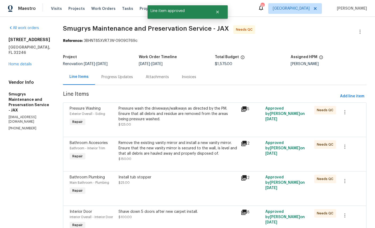
click at [89, 111] on div "Exterior Overall - Siding" at bounding box center [93, 113] width 46 height 5
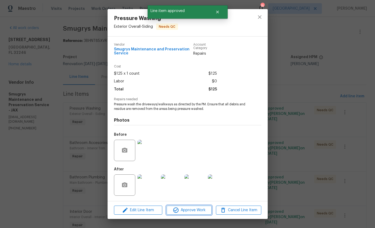
click at [195, 210] on span "Approve Work" at bounding box center [189, 210] width 42 height 7
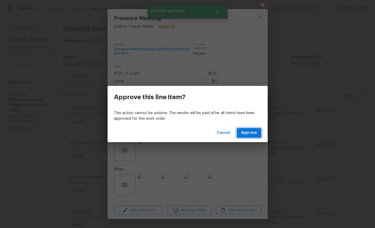
click at [247, 135] on span "Approve" at bounding box center [249, 133] width 16 height 7
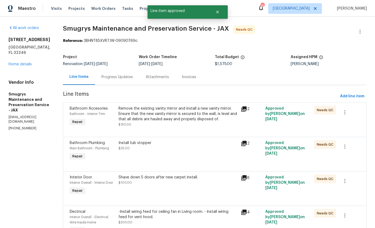
click at [98, 118] on div "Bathroom Accesories Bathroom - Interior Trim Repair" at bounding box center [92, 116] width 49 height 25
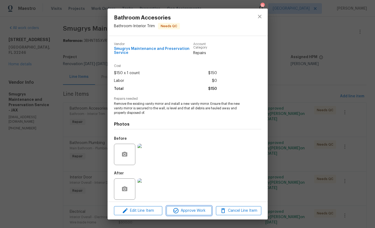
click at [191, 209] on span "Approve Work" at bounding box center [189, 210] width 42 height 7
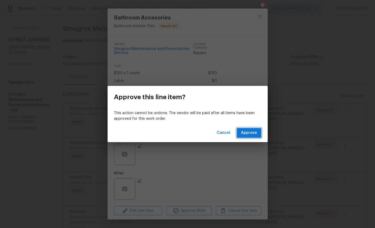
click at [250, 133] on span "Approve" at bounding box center [249, 133] width 16 height 7
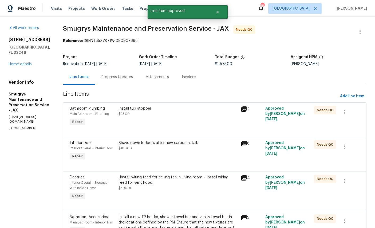
click at [88, 115] on span "Main Bathroom - Plumbing" at bounding box center [89, 113] width 39 height 3
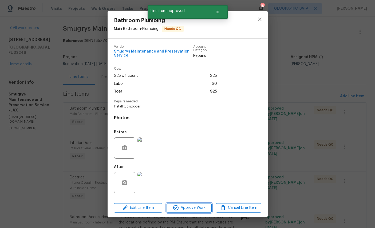
click at [193, 209] on span "Approve Work" at bounding box center [189, 208] width 42 height 7
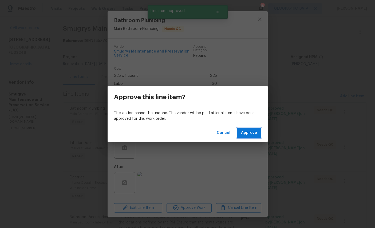
click at [251, 135] on span "Approve" at bounding box center [249, 133] width 16 height 7
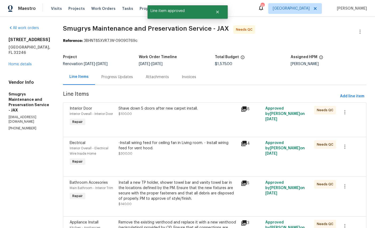
click at [81, 111] on div "Interior Door" at bounding box center [93, 108] width 46 height 5
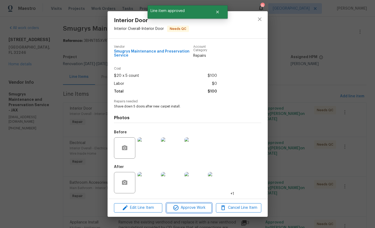
click at [196, 211] on span "Approve Work" at bounding box center [189, 208] width 42 height 7
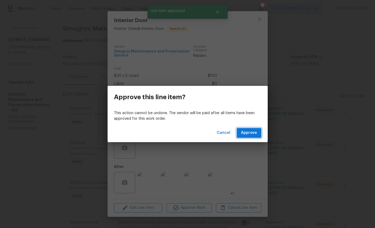
click at [251, 131] on span "Approve" at bounding box center [249, 133] width 16 height 7
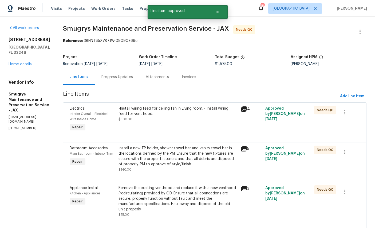
click at [74, 115] on span "Interior Overall - Electrical Wire Inside Home" at bounding box center [89, 116] width 39 height 9
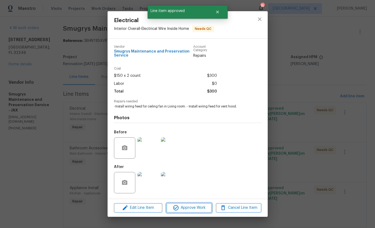
click at [190, 206] on button "Approve Work" at bounding box center [188, 207] width 45 height 9
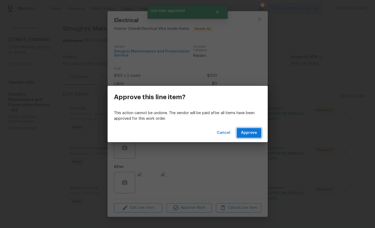
click at [252, 131] on span "Approve" at bounding box center [249, 133] width 16 height 7
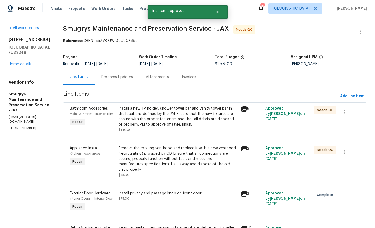
click at [93, 112] on span "Main Bathroom - Interior Trim" at bounding box center [91, 113] width 43 height 3
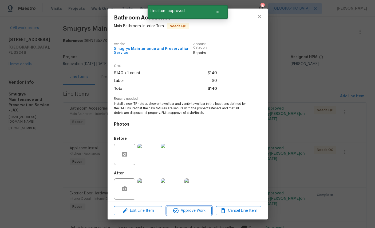
click at [194, 208] on span "Approve Work" at bounding box center [189, 210] width 42 height 7
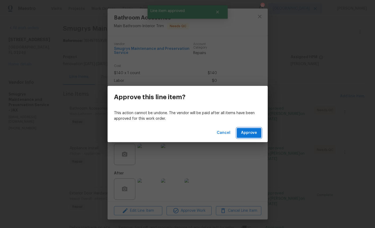
click at [255, 131] on span "Approve" at bounding box center [249, 133] width 16 height 7
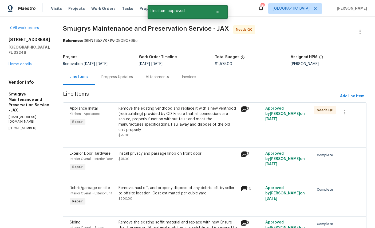
click at [92, 114] on span "Kitchen - Appliances" at bounding box center [85, 113] width 31 height 3
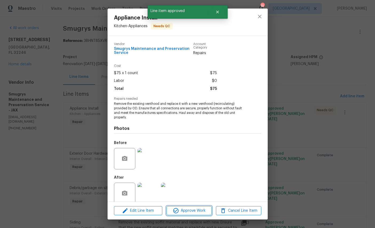
click at [200, 212] on span "Approve Work" at bounding box center [189, 210] width 42 height 7
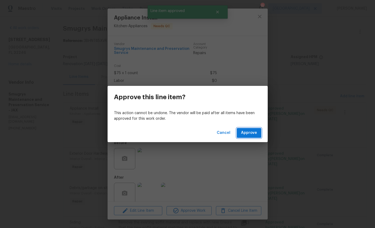
click at [251, 133] on span "Approve" at bounding box center [249, 133] width 16 height 7
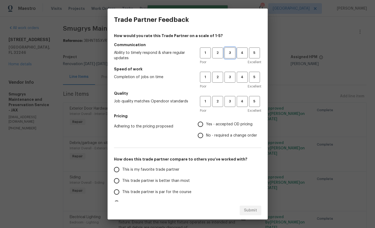
click at [231, 52] on span "3" at bounding box center [230, 53] width 10 height 6
click at [231, 77] on span "3" at bounding box center [230, 77] width 10 height 6
click at [231, 105] on span "3" at bounding box center [230, 101] width 10 height 6
click at [224, 126] on span "Yes - accepted OD pricing" at bounding box center [229, 125] width 46 height 6
click at [206, 126] on input "Yes - accepted OD pricing" at bounding box center [200, 124] width 11 height 11
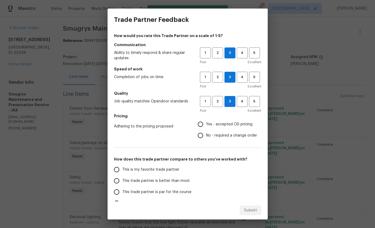
radio input "true"
click at [151, 169] on span "This is my favorite trade partner" at bounding box center [150, 170] width 57 height 6
click at [122, 169] on input "This is my favorite trade partner" at bounding box center [116, 169] width 11 height 11
click at [252, 210] on span "Submit" at bounding box center [250, 210] width 13 height 7
radio input "true"
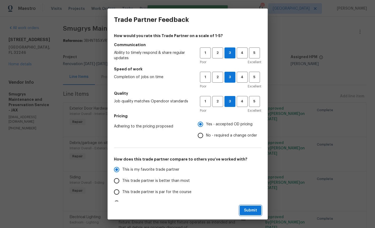
radio input "false"
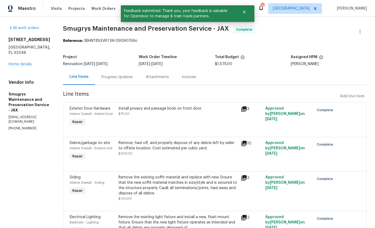
click at [17, 60] on div "3871 Dalry Dr Jacksonville, FL 32246 Home details" at bounding box center [30, 52] width 42 height 30
click at [21, 63] on link "Home details" at bounding box center [20, 64] width 23 height 4
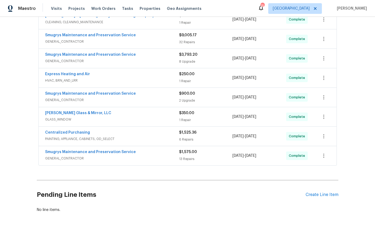
scroll to position [149, 0]
click at [81, 152] on link "Smugrys Maintenance and Preservation Service" at bounding box center [90, 152] width 91 height 4
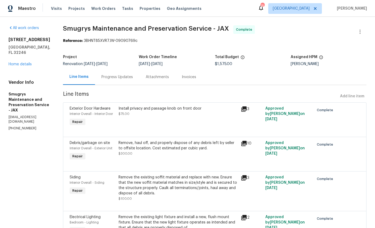
click at [20, 64] on link "Home details" at bounding box center [20, 64] width 23 height 4
